Goal: Task Accomplishment & Management: Manage account settings

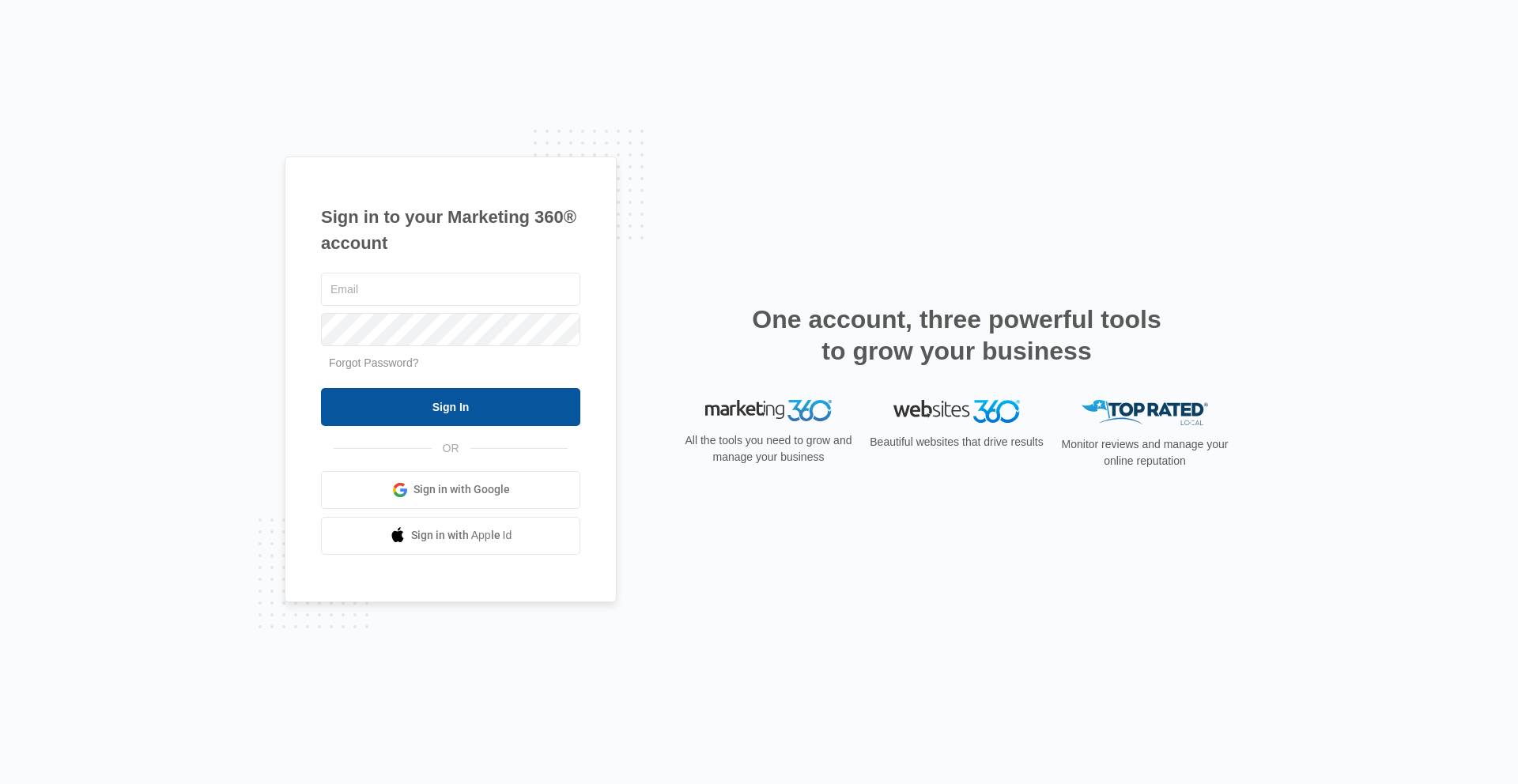
type input "[PERSON_NAME][EMAIL_ADDRESS][PERSON_NAME][DOMAIN_NAME]"
click at [427, 414] on input "Sign In" at bounding box center [450, 407] width 259 height 38
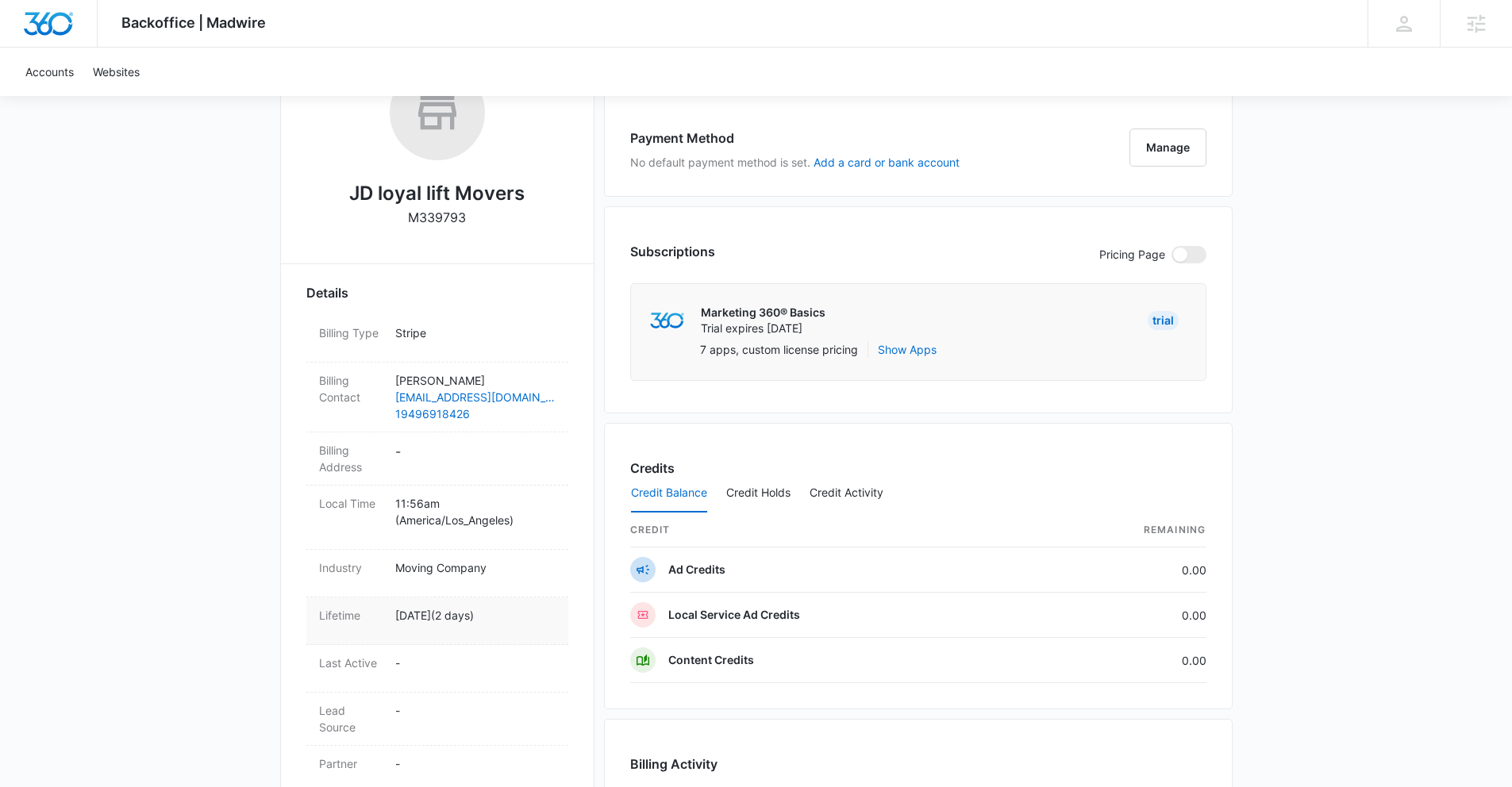
scroll to position [435, 0]
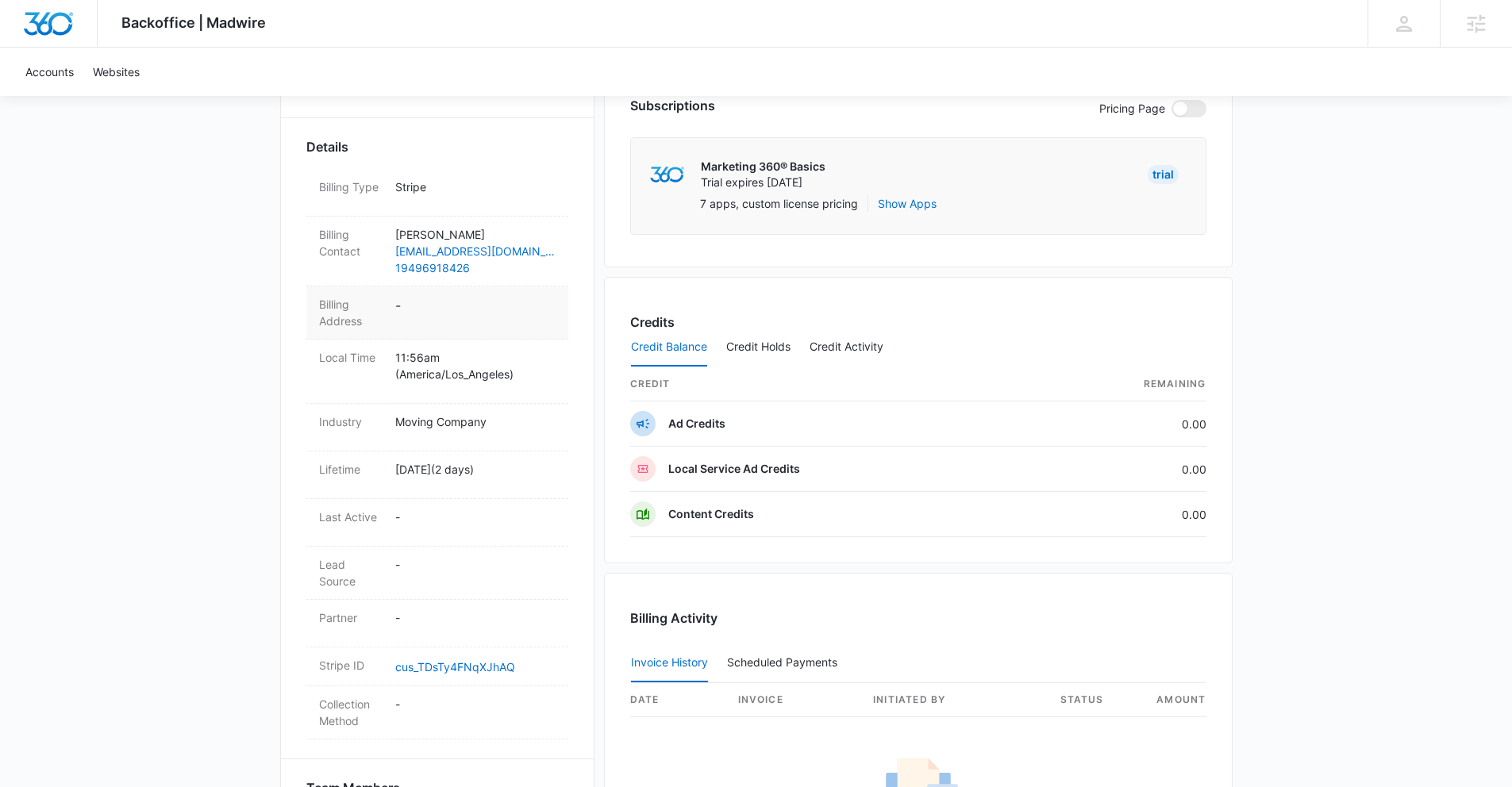
click at [401, 308] on dd "-" at bounding box center [475, 312] width 161 height 33
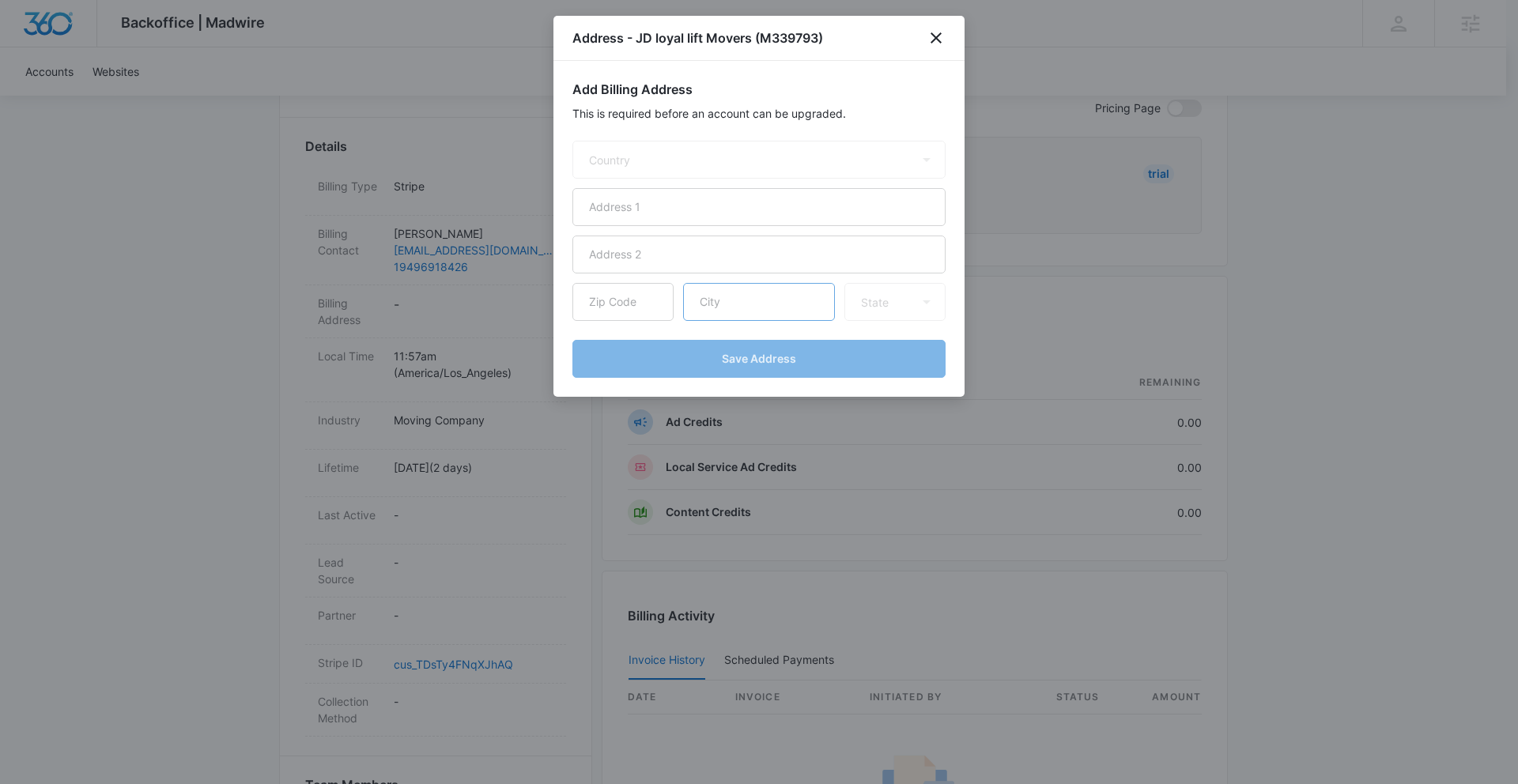
select select "US"
click at [613, 206] on input "text" at bounding box center [758, 207] width 373 height 38
paste input "26345 [DATE][PERSON_NAME] LN"
type input "26345 [DATE][PERSON_NAME] LN"
click at [588, 301] on input "text" at bounding box center [622, 301] width 102 height 38
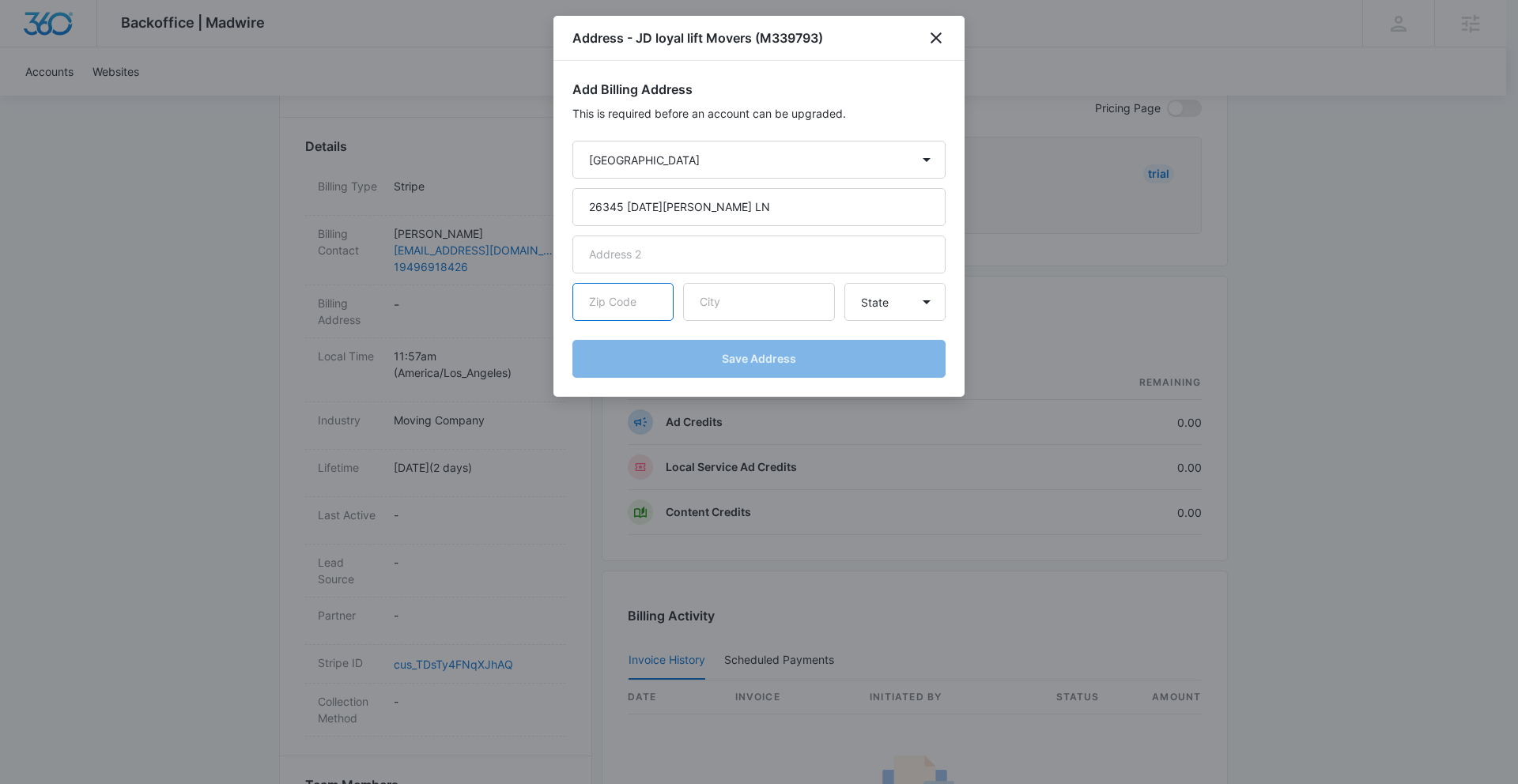
paste input "92563"
type input "92563"
click at [752, 309] on input "text" at bounding box center [758, 301] width 152 height 38
paste input "Murrieta"
type input "Murrieta"
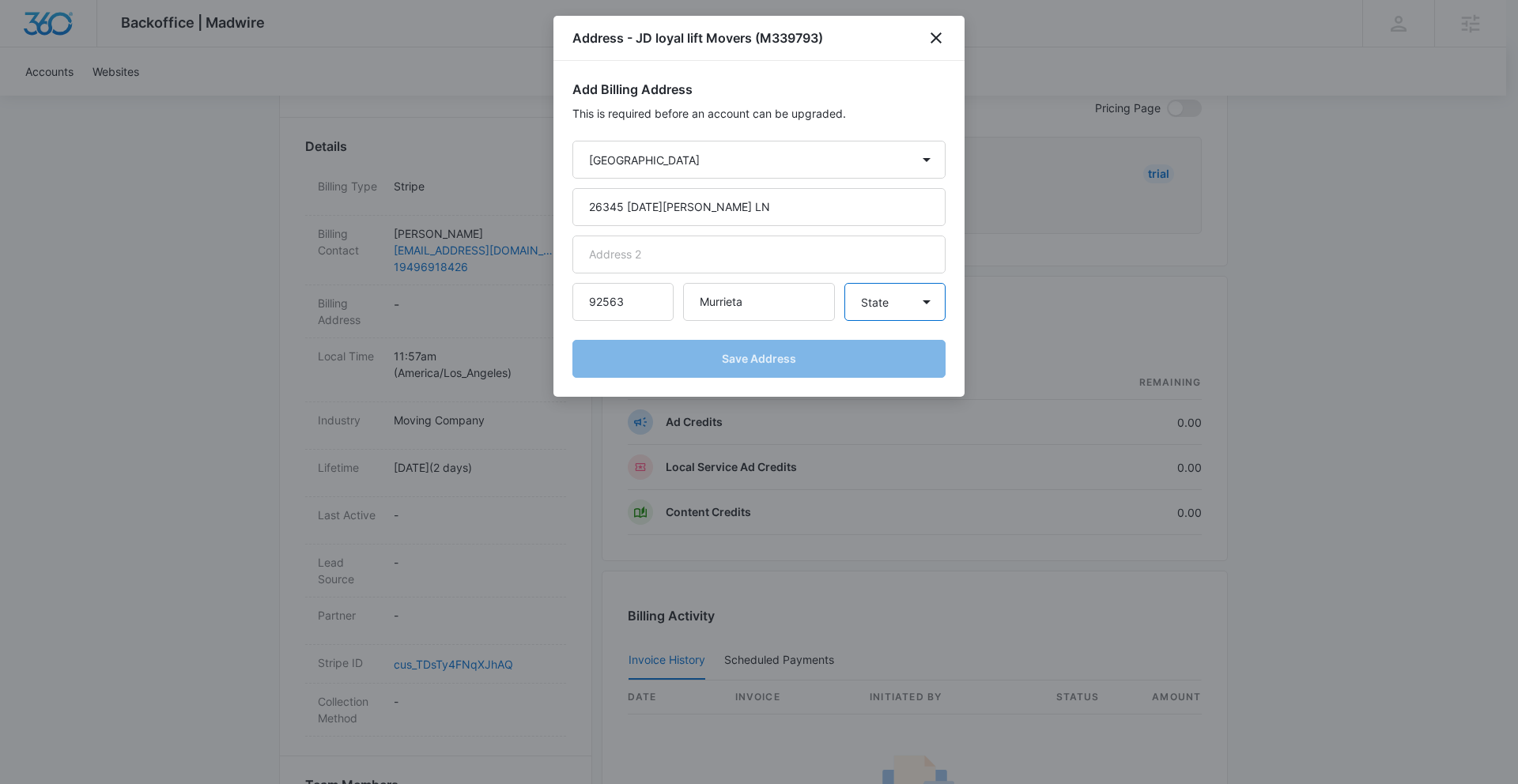
click at [880, 305] on select "State Alaska Alabama Arkansas American Samoa Arizona California Colorado Connec…" at bounding box center [895, 301] width 102 height 38
click at [844, 283] on select "State Alaska Alabama Arkansas American Samoa Arizona California Colorado Connec…" at bounding box center [895, 301] width 102 height 38
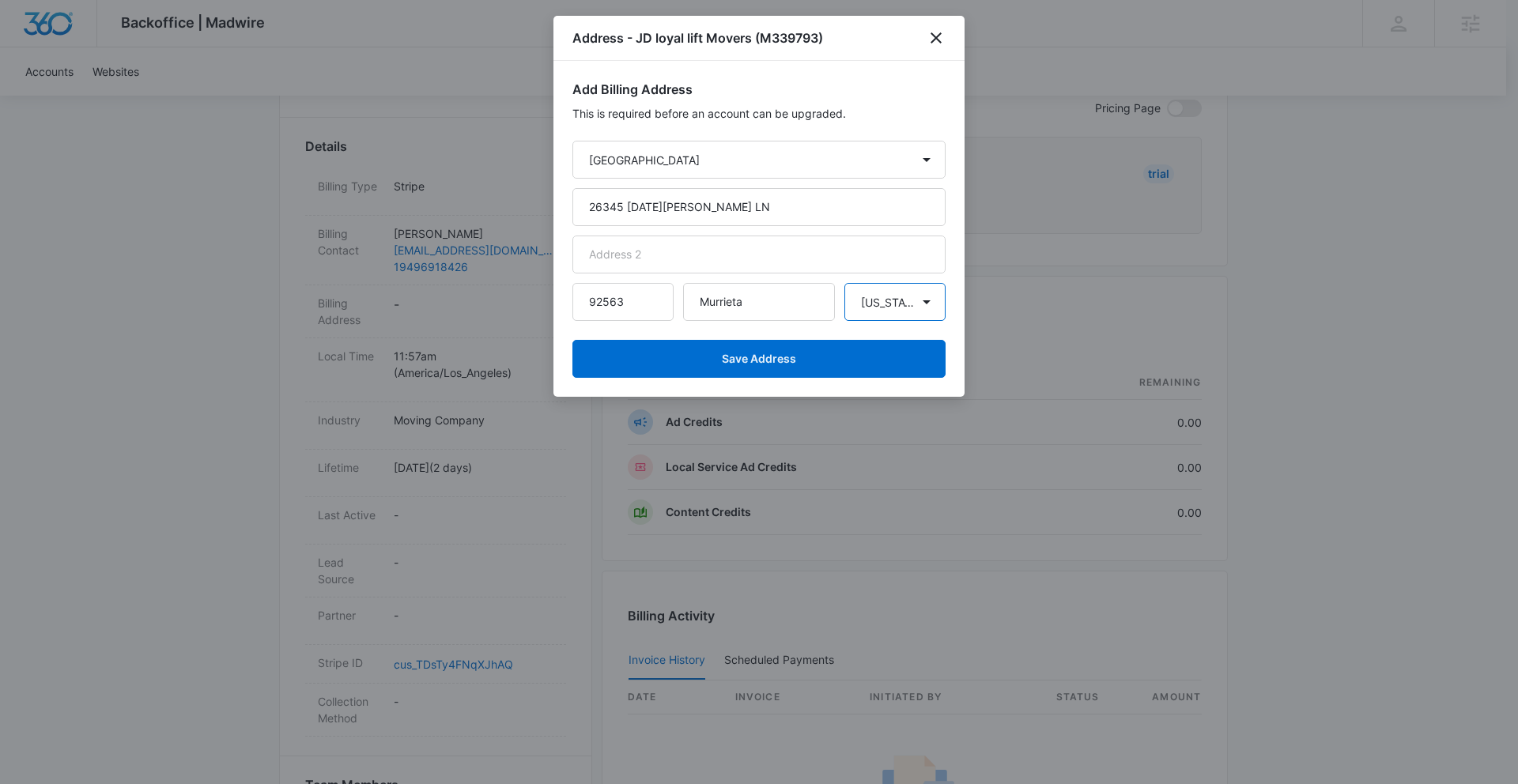
click at [883, 318] on select "State Alaska Alabama Arkansas American Samoa Arizona California Colorado Connec…" at bounding box center [895, 301] width 102 height 38
select select "CA"
click at [844, 283] on select "State Alaska Alabama Arkansas American Samoa Arizona California Colorado Connec…" at bounding box center [895, 301] width 102 height 38
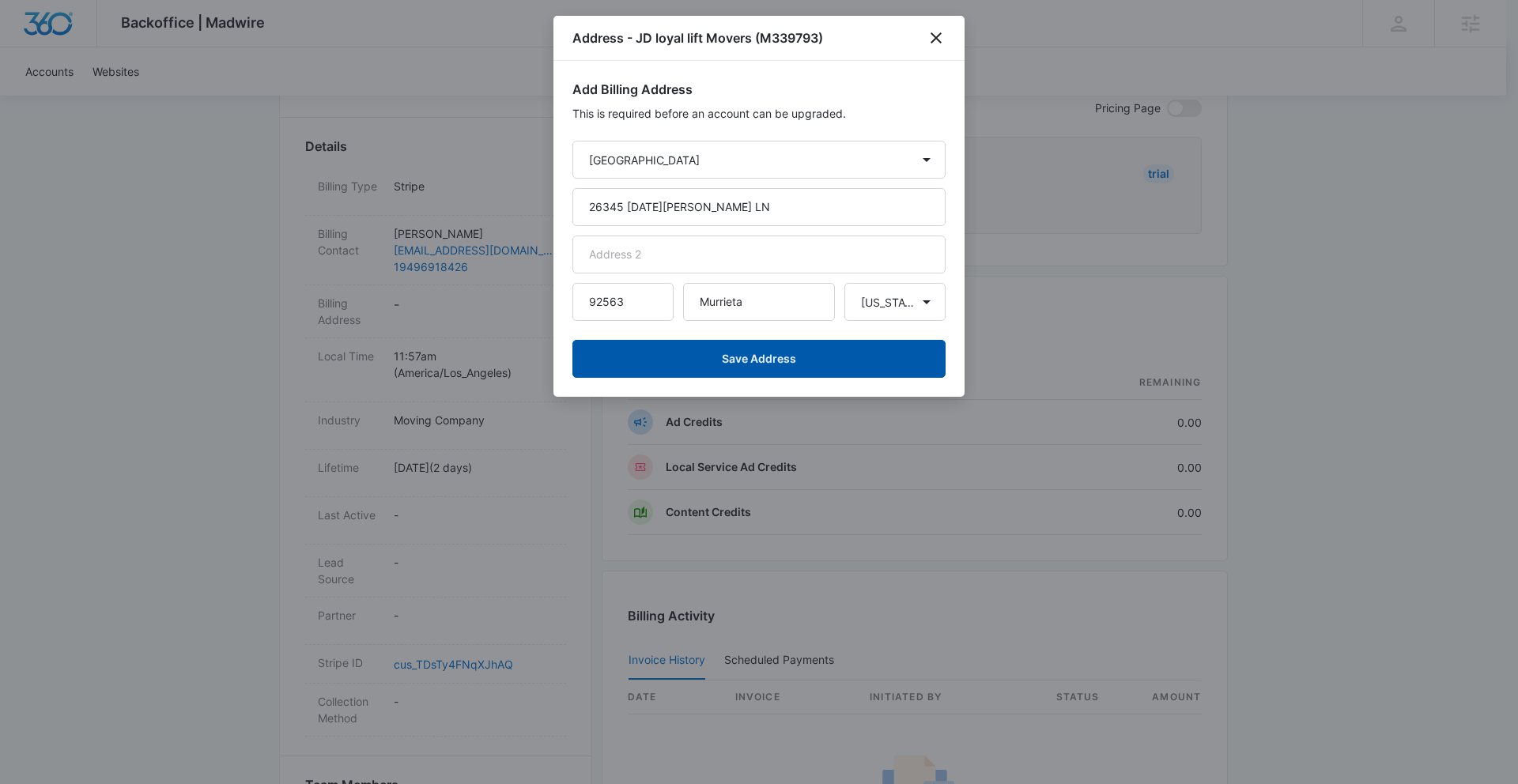
click at [757, 357] on button "Save Address" at bounding box center [758, 358] width 373 height 38
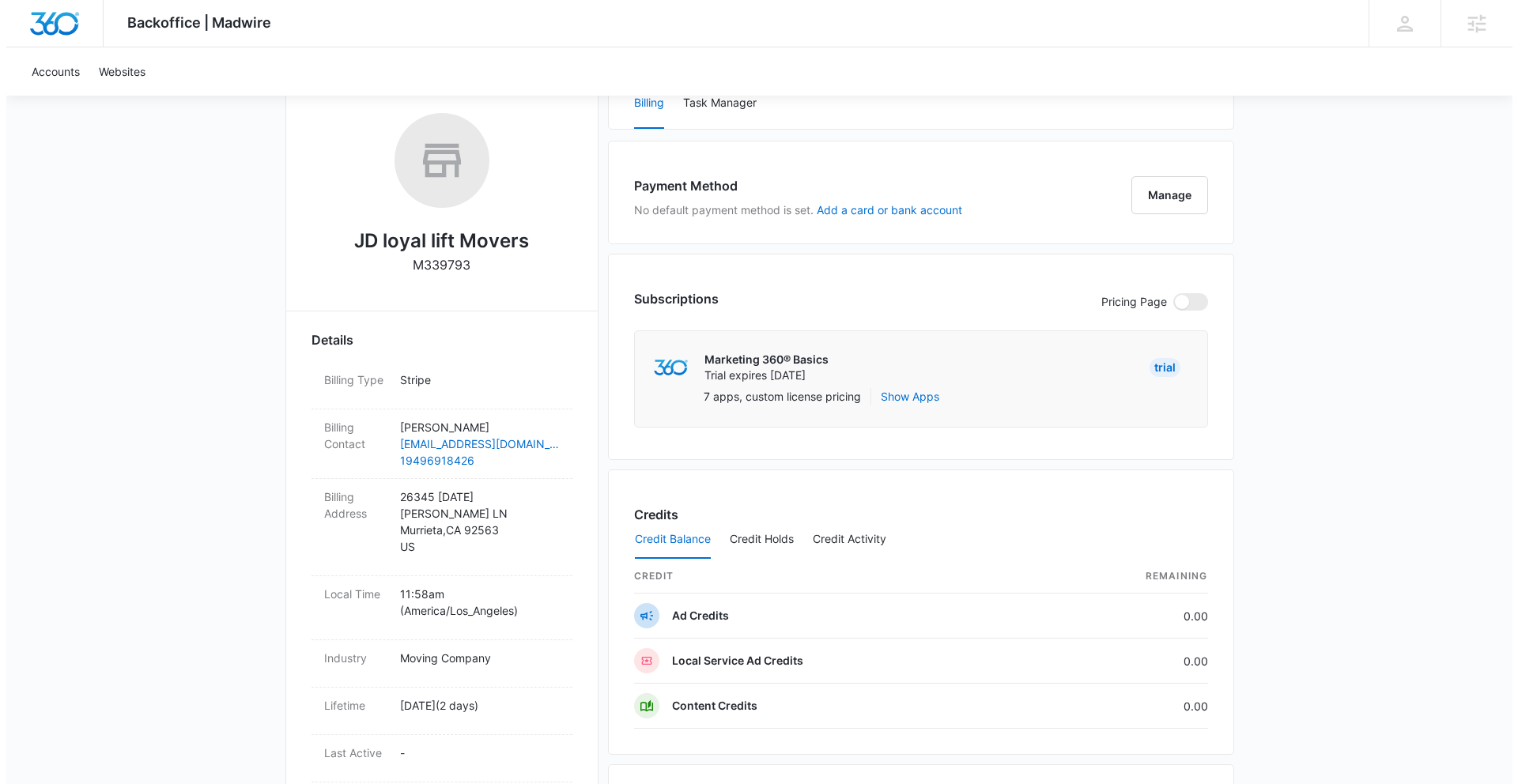
scroll to position [78, 0]
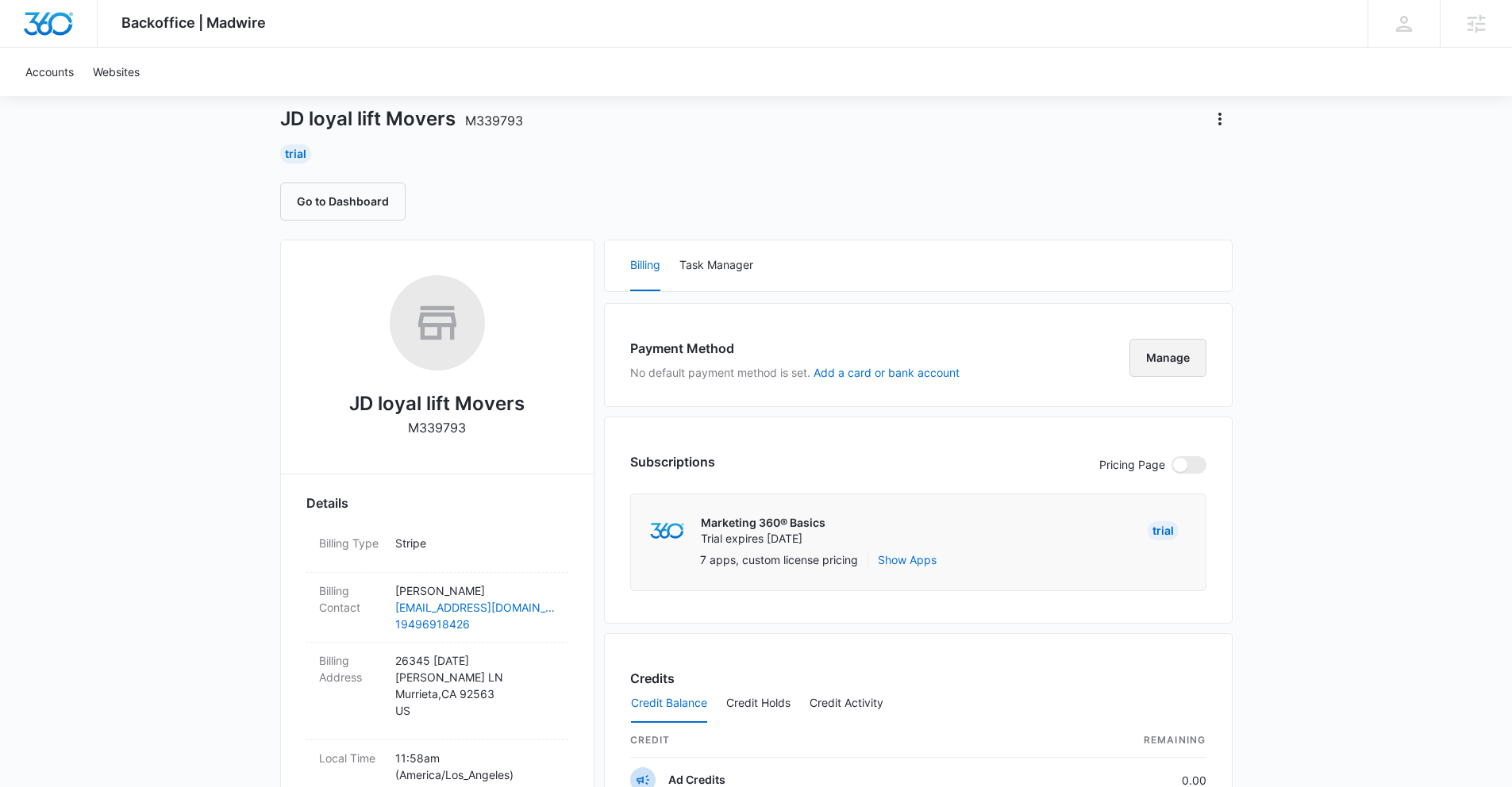
click at [1133, 361] on button "Manage" at bounding box center [1168, 357] width 77 height 38
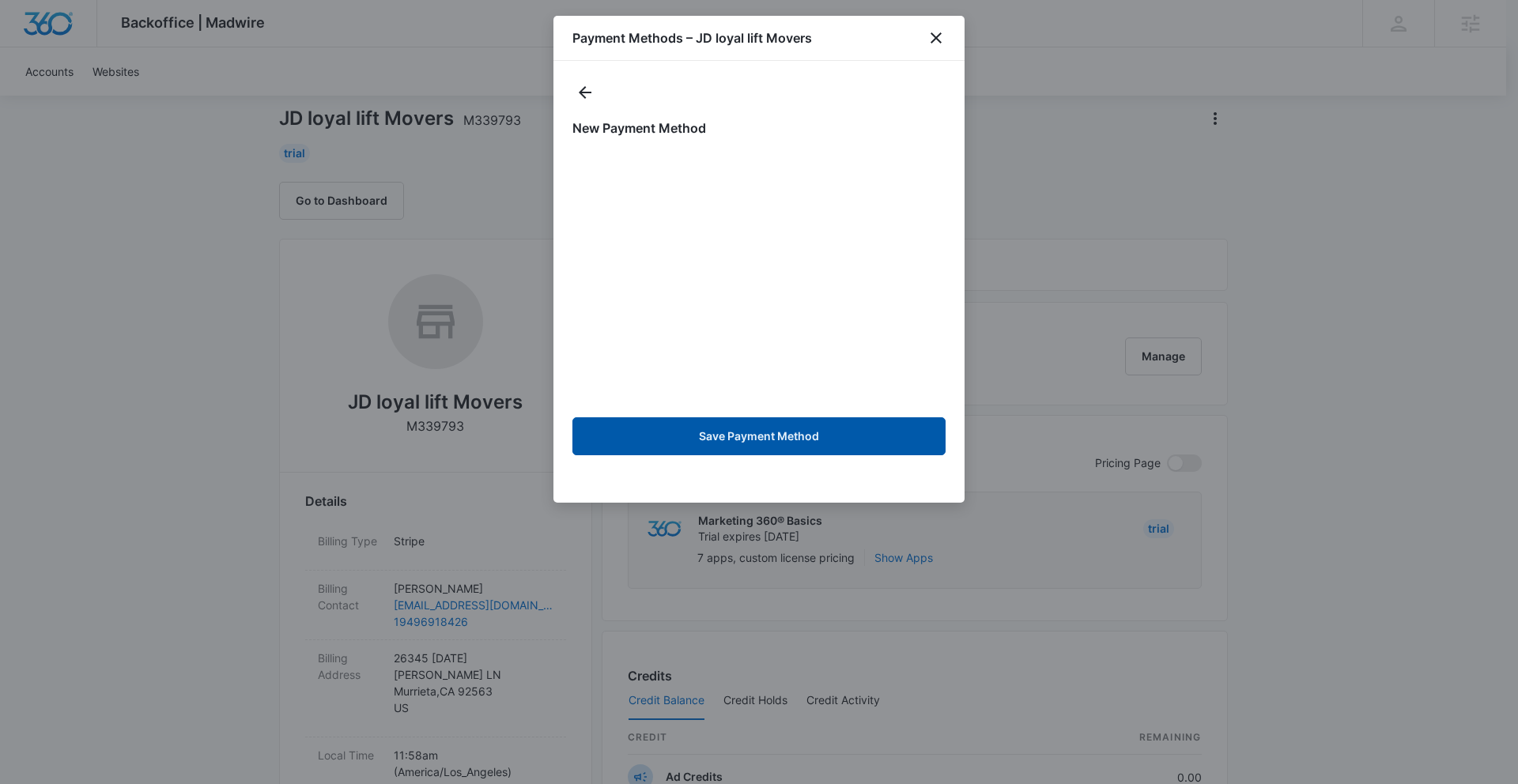
click at [757, 440] on button "Save Payment Method" at bounding box center [758, 436] width 373 height 38
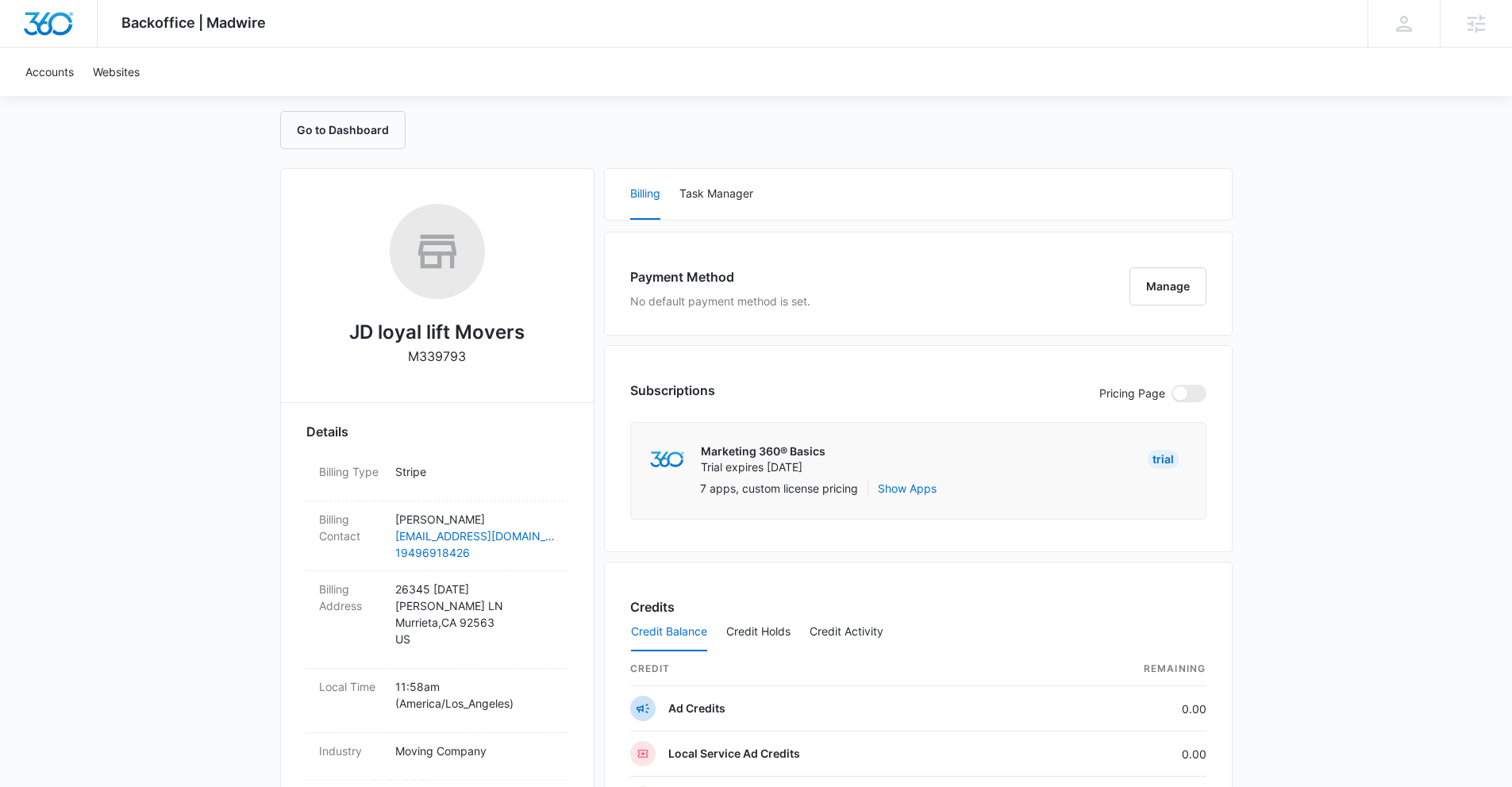
scroll to position [149, 0]
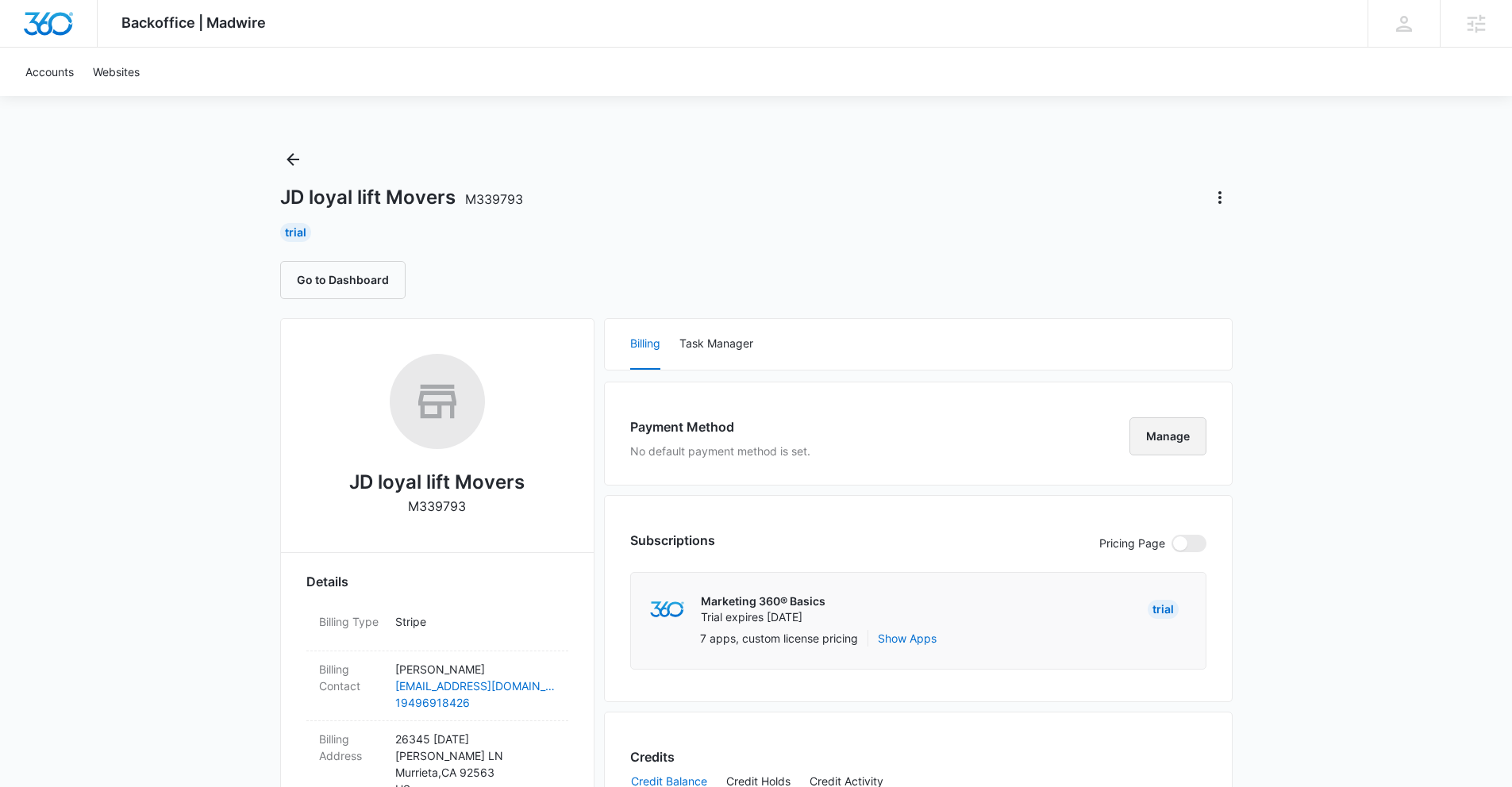
click at [1168, 427] on button "Manage" at bounding box center [1168, 436] width 77 height 38
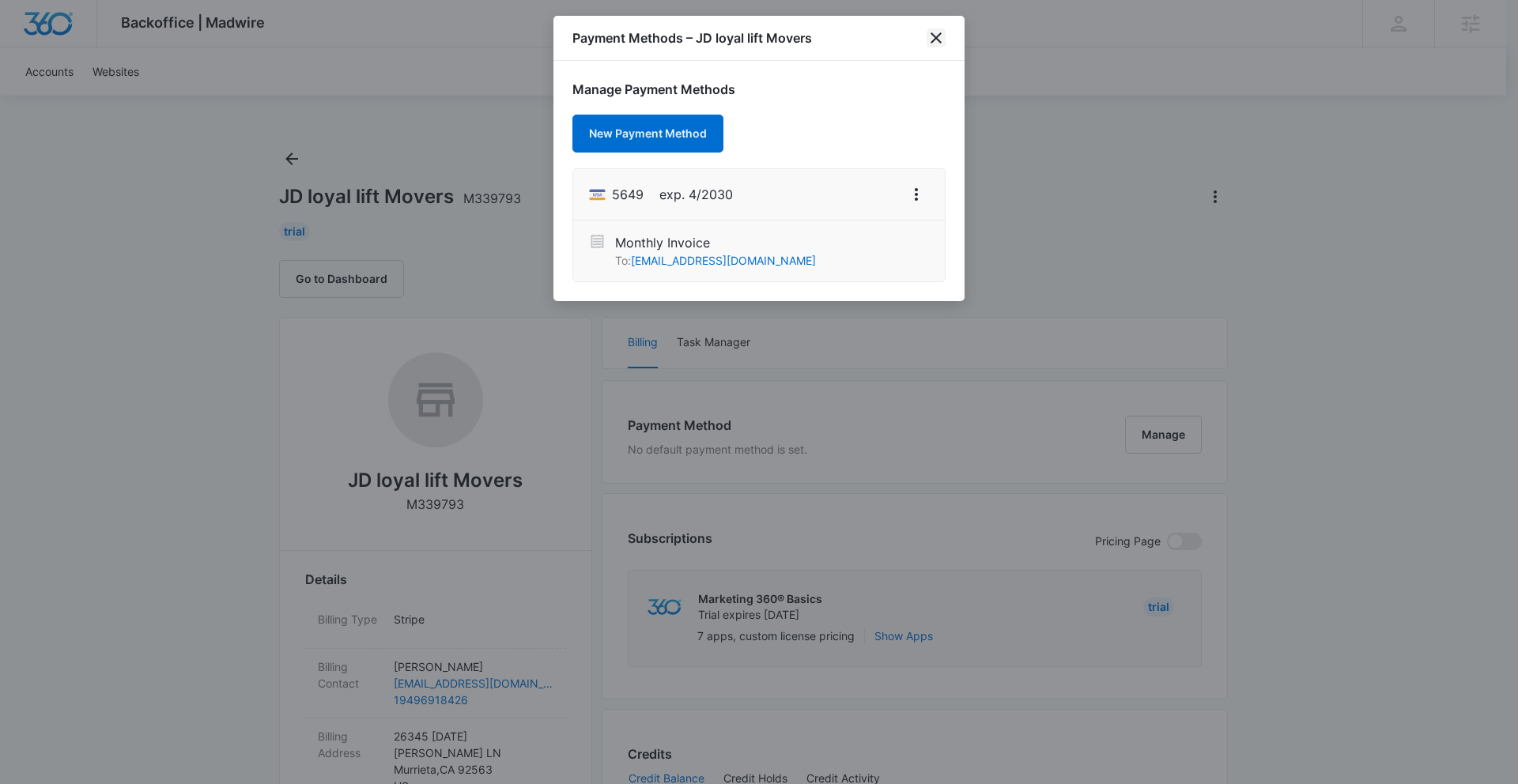
click at [933, 43] on icon "close" at bounding box center [935, 37] width 19 height 19
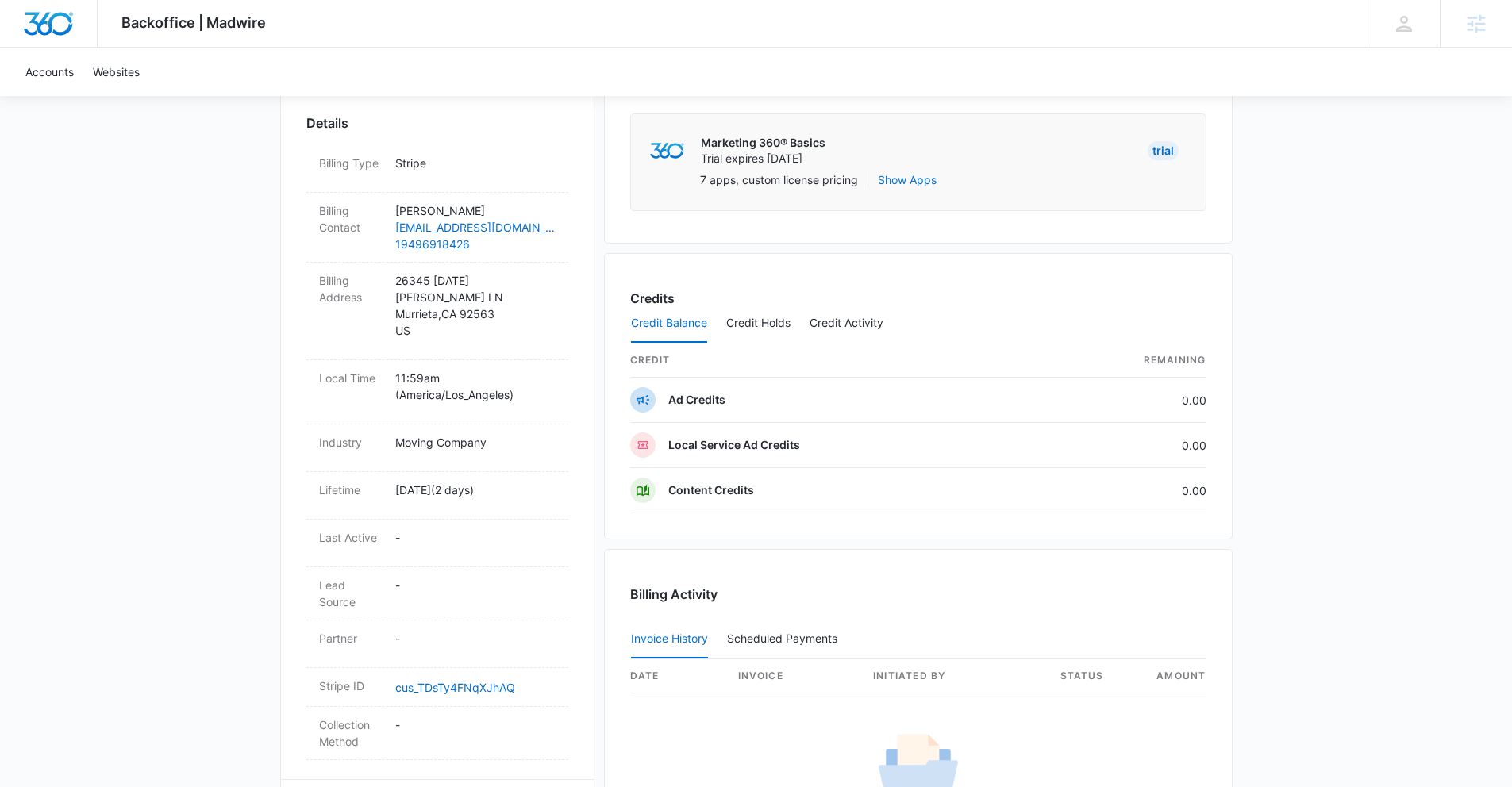
scroll to position [604, 0]
